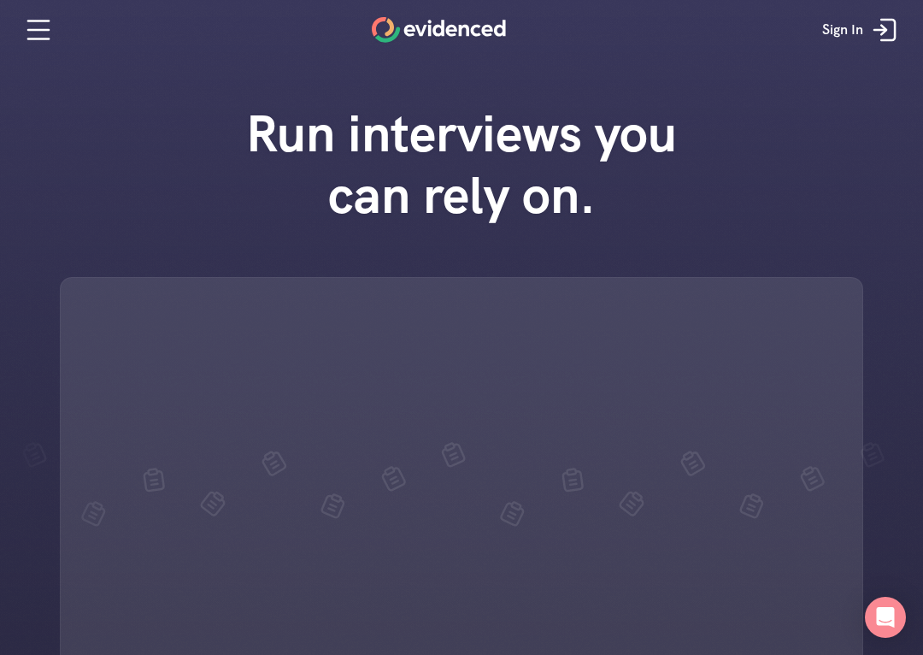
click at [887, 652] on div "Run interviews you can rely on." at bounding box center [461, 440] width 923 height 710
click at [890, 650] on div "Run interviews you can rely on." at bounding box center [461, 440] width 923 height 710
